Goal: Task Accomplishment & Management: Complete application form

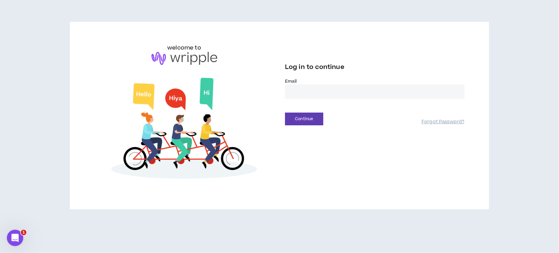
click at [317, 96] on input "email" at bounding box center [375, 91] width 180 height 15
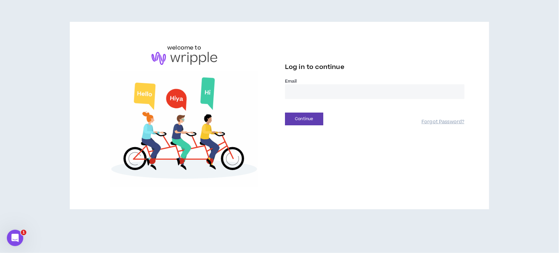
type input "**********"
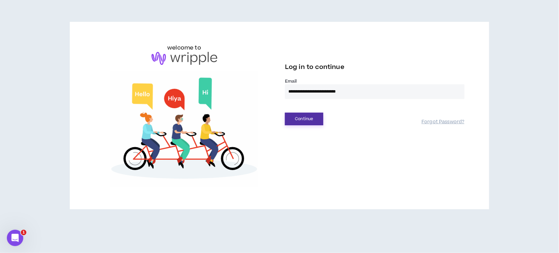
click at [307, 122] on button "Continue" at bounding box center [304, 119] width 38 height 13
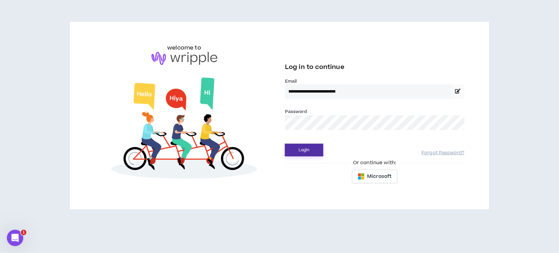
click at [302, 148] on button "Login" at bounding box center [304, 150] width 38 height 13
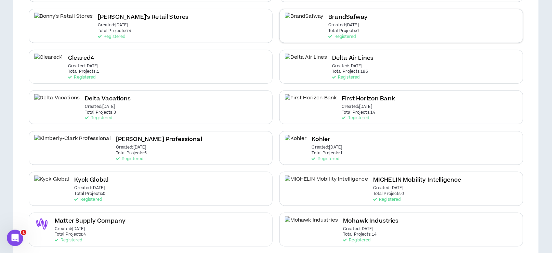
scroll to position [137, 0]
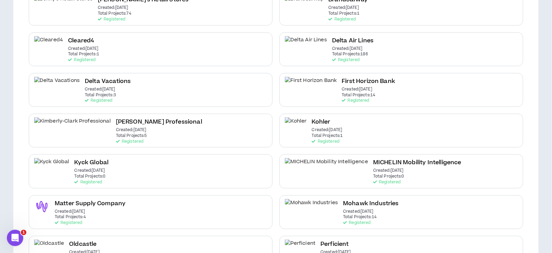
click at [373, 167] on div "MICHELIN Mobility Intelligence Created: Aug 19 2025 Total Projects: 0 Registered" at bounding box center [417, 171] width 88 height 26
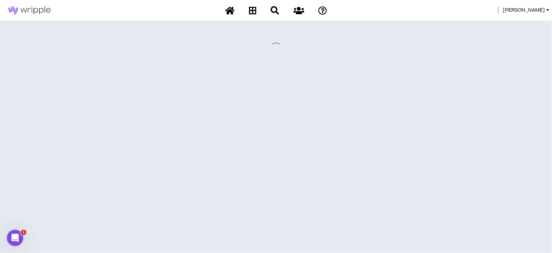
scroll to position [0, 0]
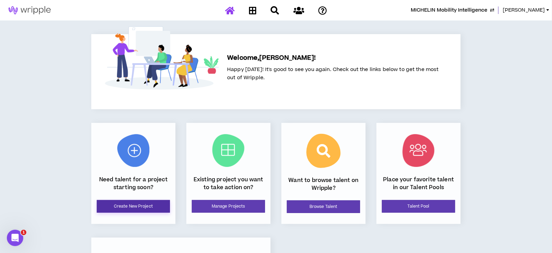
click at [131, 207] on link "Create New Project" at bounding box center [133, 206] width 73 height 13
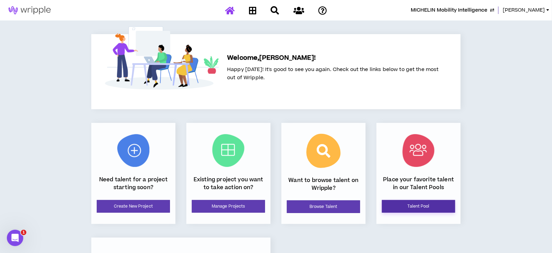
click at [420, 206] on link "Talent Pool" at bounding box center [418, 206] width 73 height 13
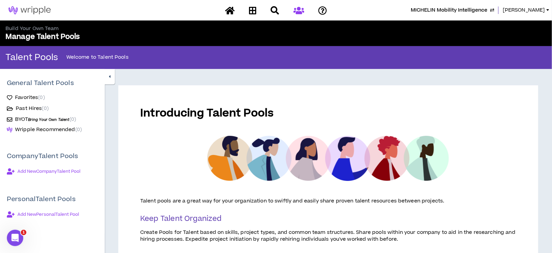
scroll to position [45, 0]
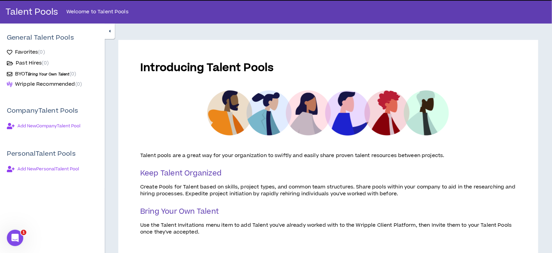
click at [12, 124] on icon "button" at bounding box center [11, 126] width 8 height 10
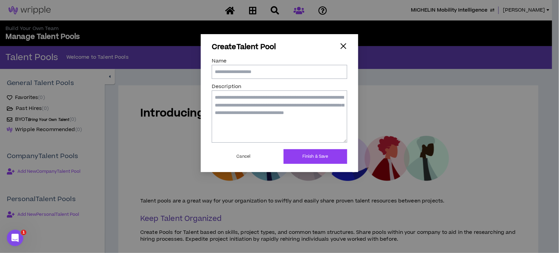
click at [257, 72] on input "Name" at bounding box center [279, 72] width 135 height 14
type input "**********"
click at [326, 159] on button "Finish & Save" at bounding box center [316, 156] width 64 height 15
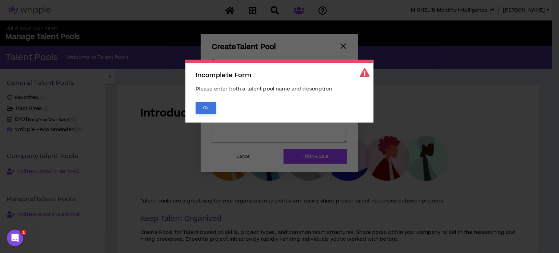
click at [210, 108] on button "Ok" at bounding box center [206, 108] width 21 height 12
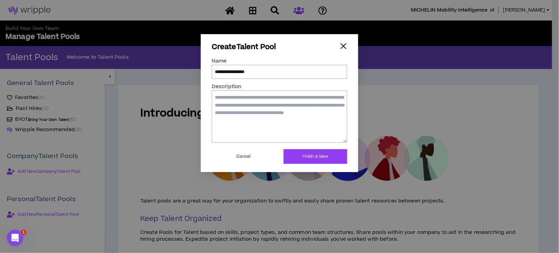
click at [240, 105] on textarea "Description" at bounding box center [279, 117] width 135 height 52
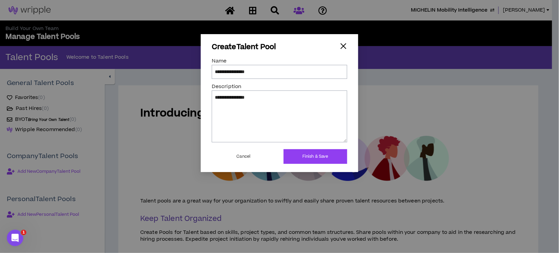
type textarea "**********"
click at [344, 47] on div "button" at bounding box center [344, 46] width 8 height 8
